Goal: Download file/media: Download file/media

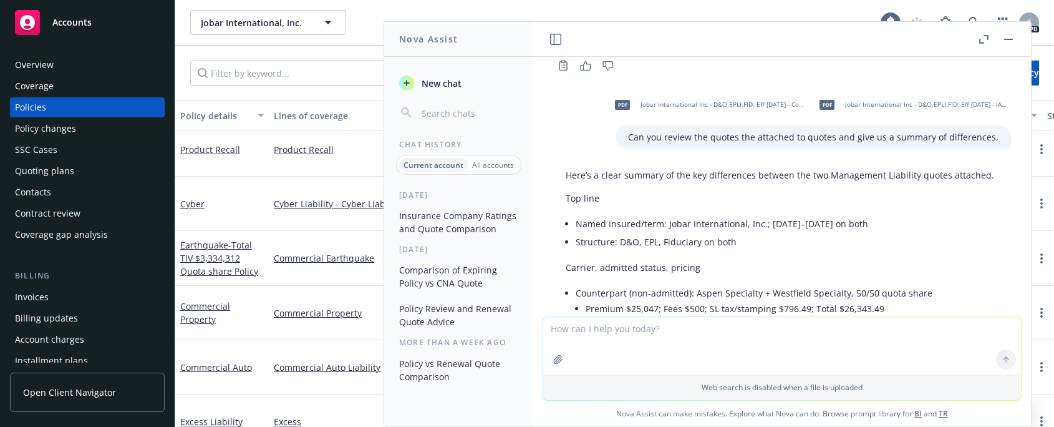
scroll to position [351, 0]
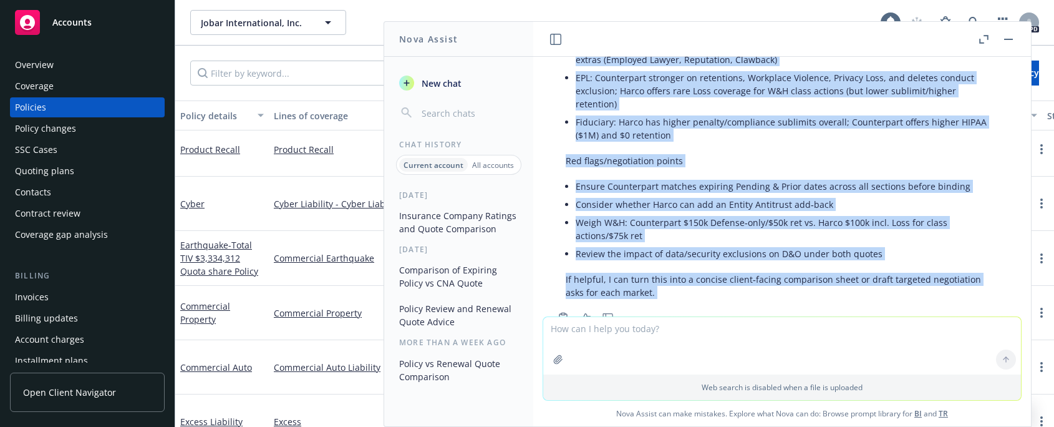
scroll to position [1701, 0]
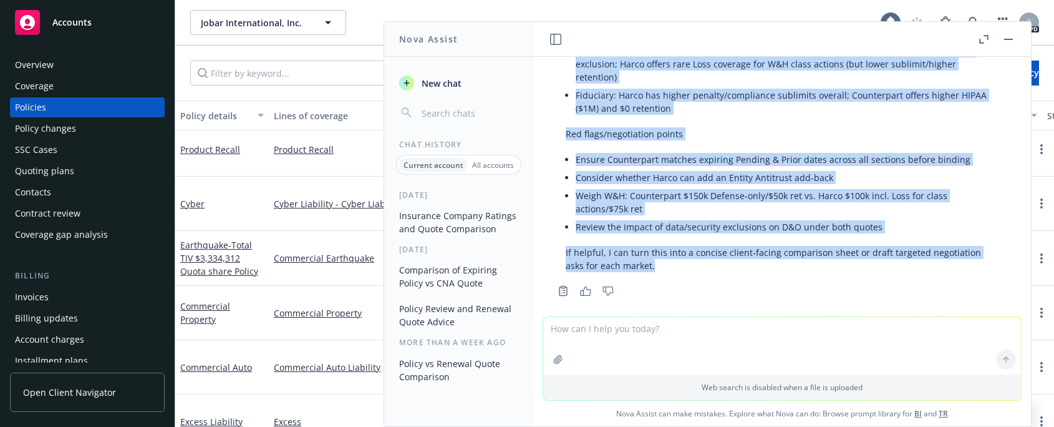
drag, startPoint x: 566, startPoint y: 143, endPoint x: 914, endPoint y: 261, distance: 366.9
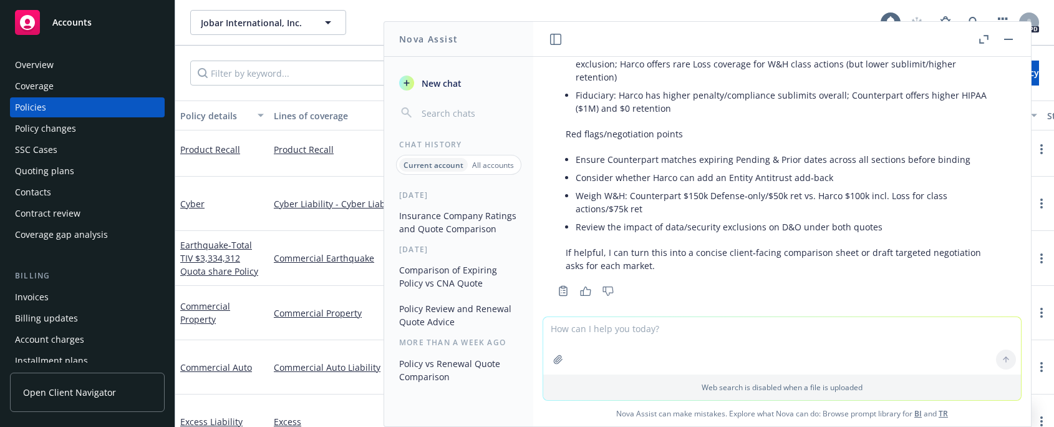
click at [580, 333] on textarea at bounding box center [782, 345] width 478 height 57
type textarea "yes please send comparison sheet"
click at [1006, 357] on icon at bounding box center [1006, 359] width 0 height 5
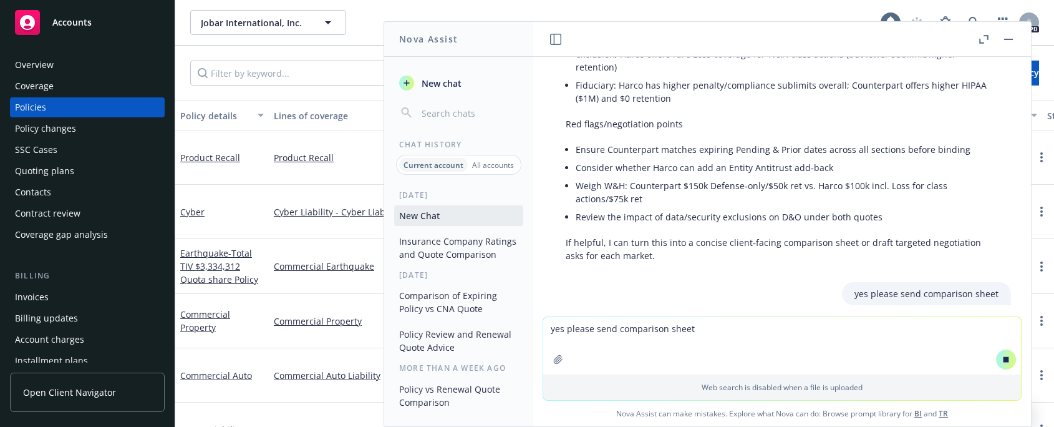
scroll to position [1641, 0]
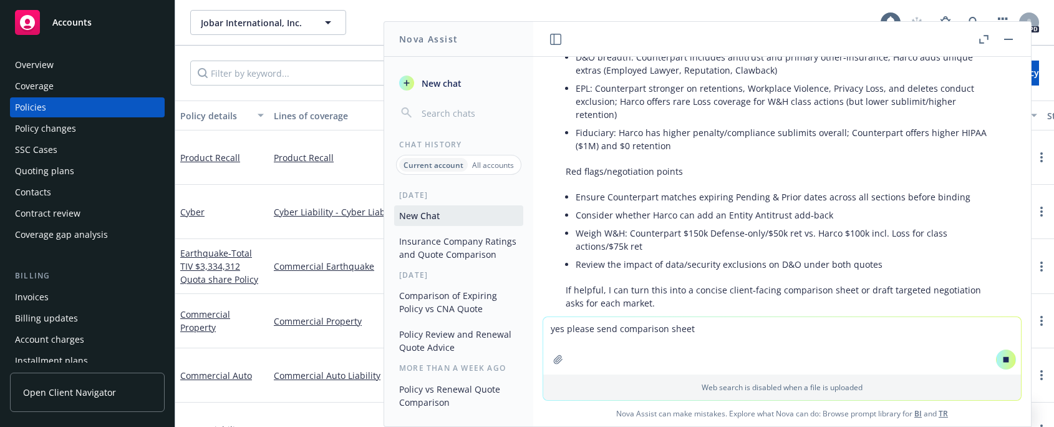
click at [909, 255] on li "Review the impact of data/security exclusions on D&O under both quotes" at bounding box center [787, 264] width 423 height 18
click at [884, 255] on li "Review the impact of data/security exclusions on D&O under both quotes" at bounding box center [787, 264] width 423 height 18
drag, startPoint x: 881, startPoint y: 250, endPoint x: 868, endPoint y: 248, distance: 13.2
click at [868, 255] on li "Review the impact of data/security exclusions on D&O under both quotes" at bounding box center [787, 264] width 423 height 18
click at [880, 255] on li "Review the impact of data/security exclusions on D&O under both quotes" at bounding box center [787, 264] width 423 height 18
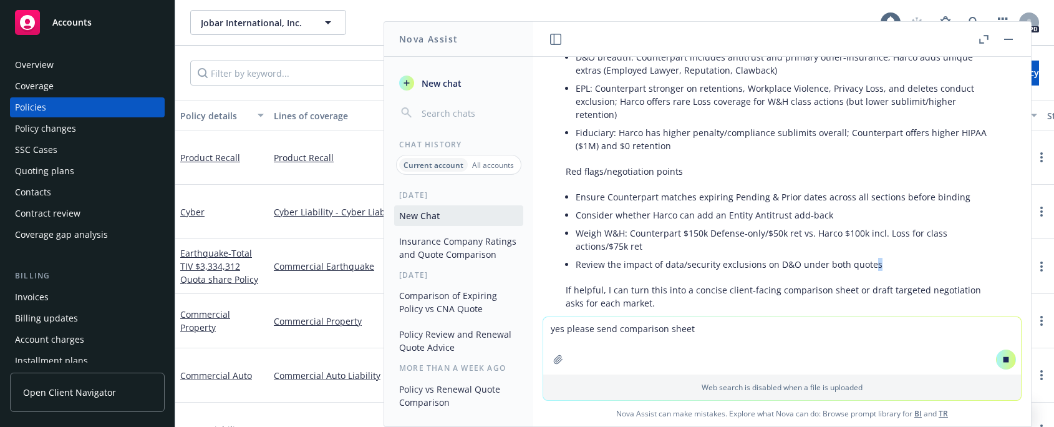
click at [885, 255] on li "Review the impact of data/security exclusions on D&O under both quotes" at bounding box center [787, 264] width 423 height 18
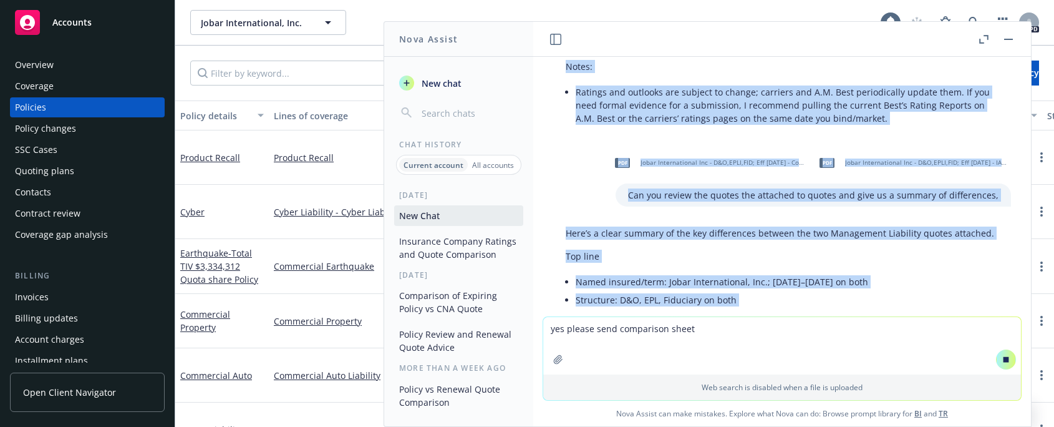
scroll to position [258, 0]
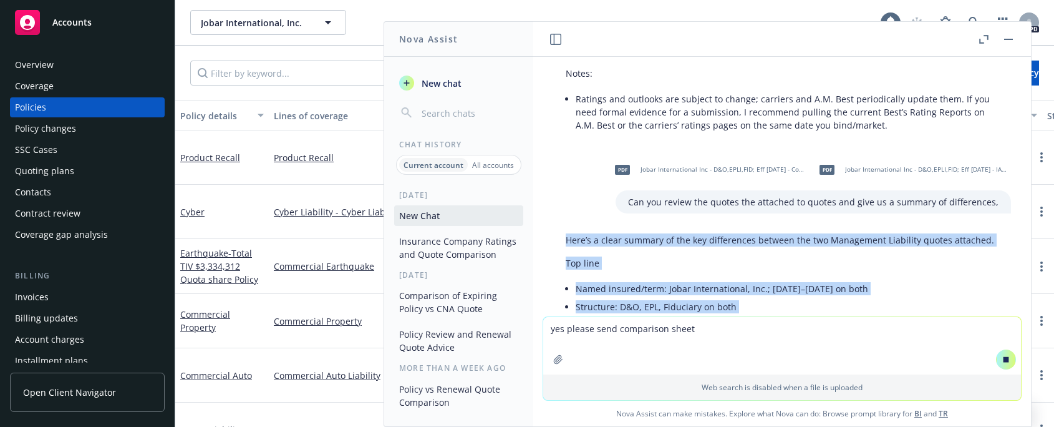
drag, startPoint x: 883, startPoint y: 255, endPoint x: 554, endPoint y: 203, distance: 333.4
copy div "Lore’i d sitam consect ad eli sed doeiusmodte incidid utl etd Magnaaliqu Enimad…"
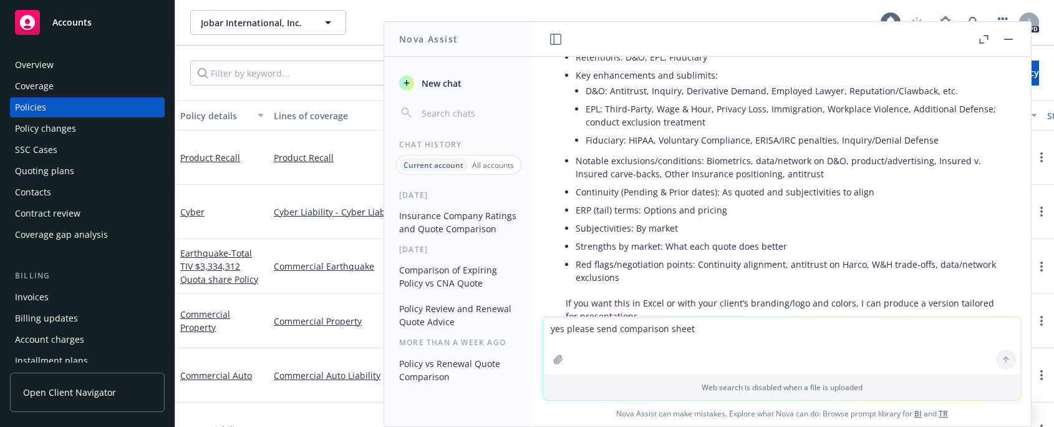
scroll to position [2216, 0]
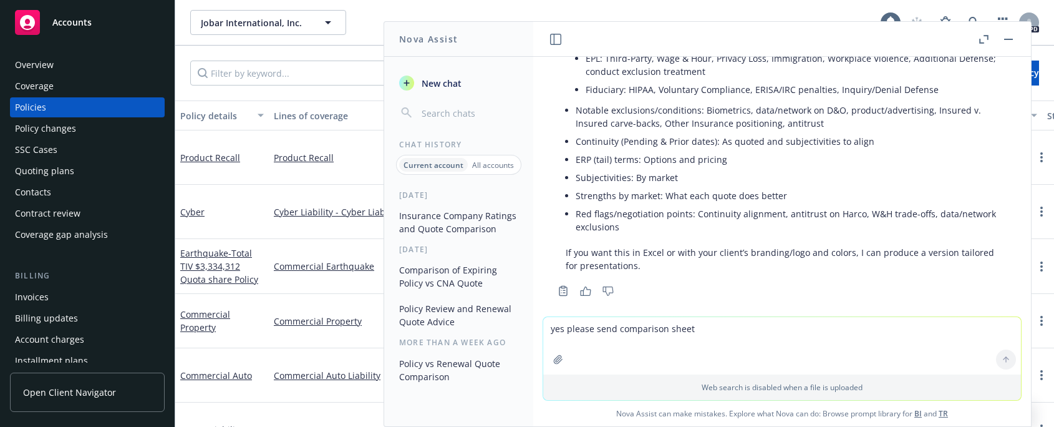
click at [588, 332] on textarea "yes please send comparison sheet" at bounding box center [782, 345] width 478 height 57
type textarea "excel"
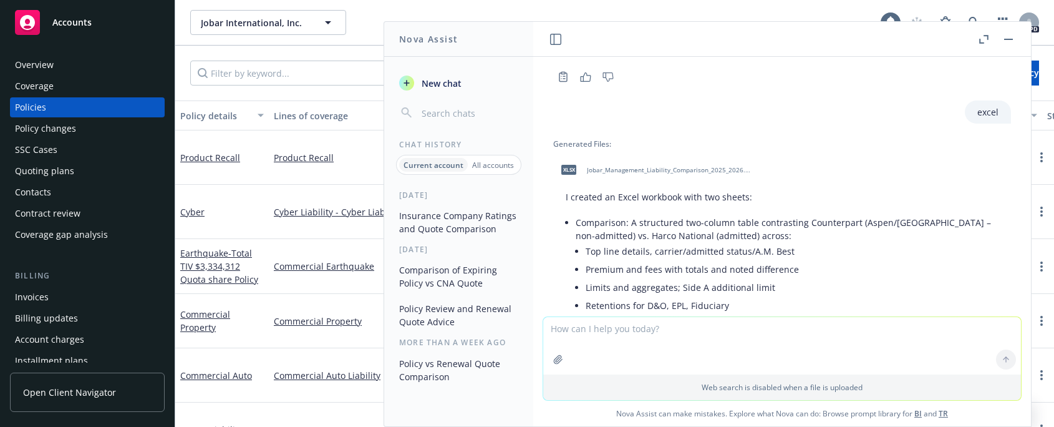
scroll to position [2407, 0]
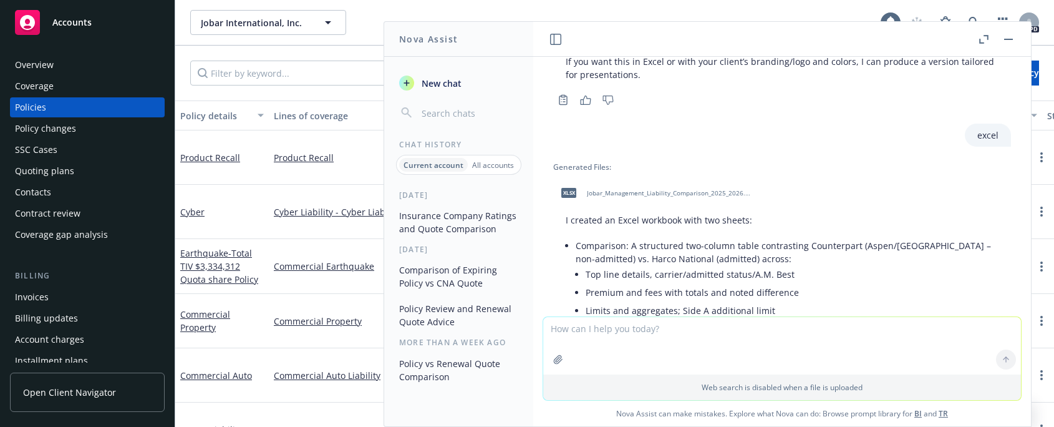
click at [585, 180] on div "xlsx Jobar_Management_Liability_Comparison_2025_2026.xlsx" at bounding box center [653, 192] width 200 height 31
drag, startPoint x: 570, startPoint y: 180, endPoint x: 589, endPoint y: 172, distance: 20.4
click at [589, 177] on div "xlsx Jobar_Management_Liability_Comparison_2025_2026.xlsx" at bounding box center [653, 192] width 200 height 31
click at [716, 124] on div "excel" at bounding box center [782, 135] width 478 height 23
